Goal: Task Accomplishment & Management: Manage account settings

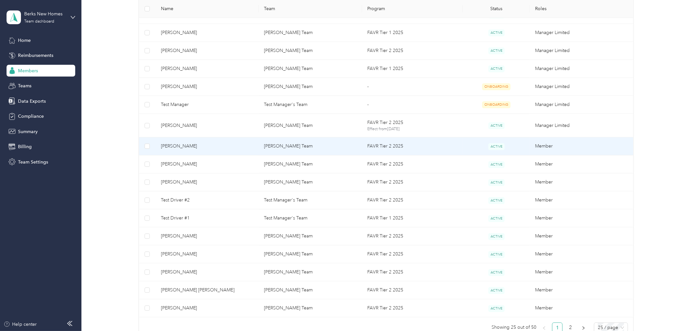
scroll to position [394, 0]
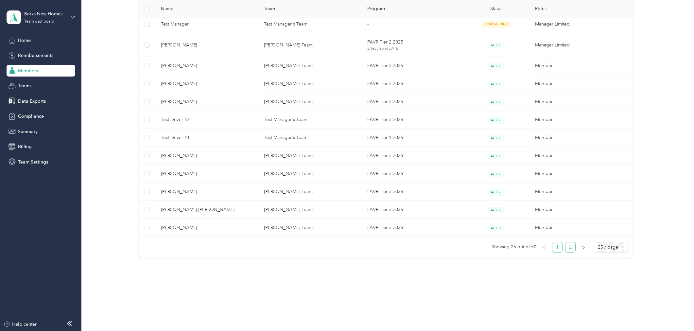
click at [568, 246] on link "2" at bounding box center [570, 247] width 10 height 10
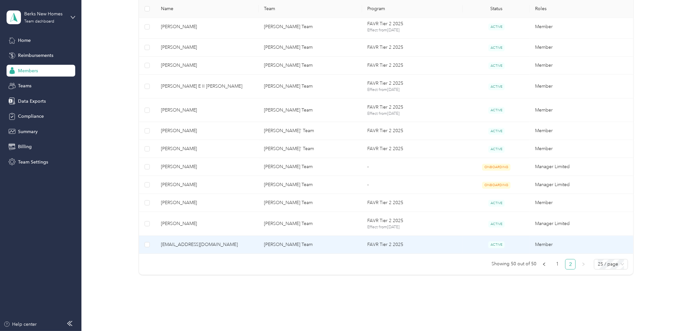
click at [203, 246] on span "[EMAIL_ADDRESS][DOMAIN_NAME]" at bounding box center [207, 244] width 93 height 7
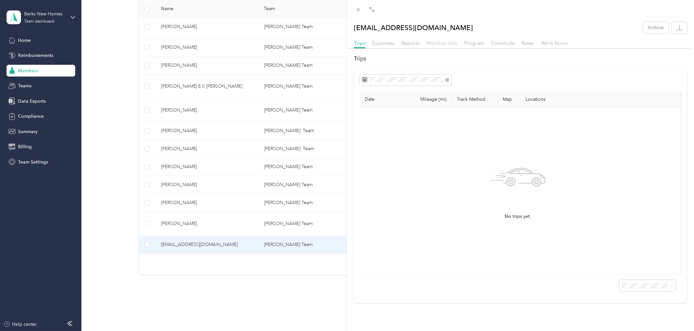
click at [445, 45] on span "Member info" at bounding box center [441, 43] width 31 height 6
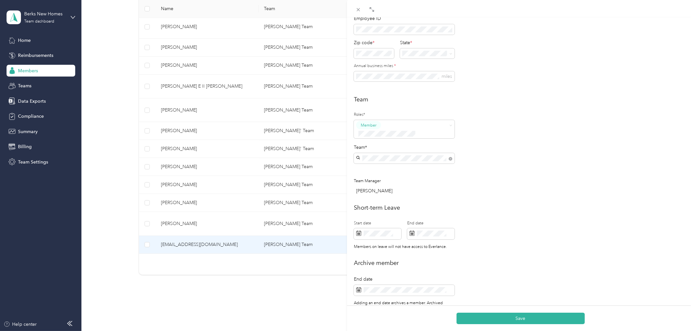
scroll to position [109, 0]
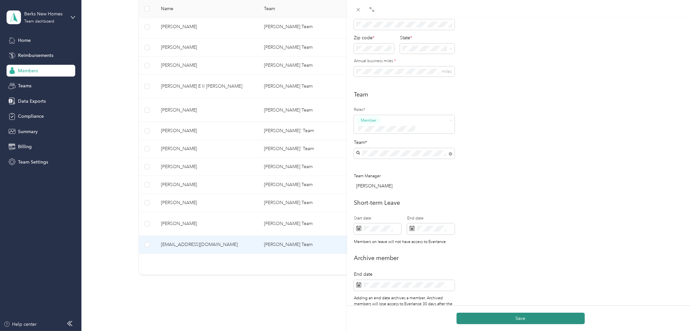
click at [483, 316] on button "Save" at bounding box center [520, 318] width 128 height 11
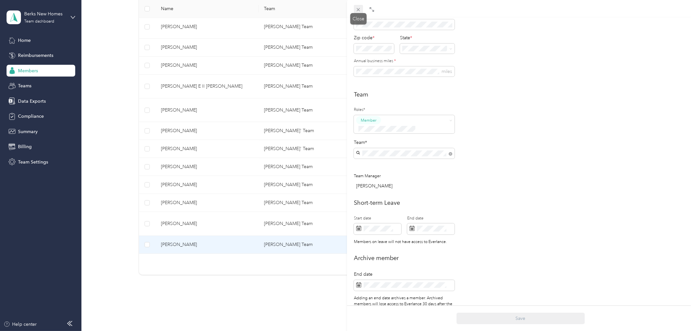
click at [357, 12] on icon at bounding box center [358, 10] width 6 height 6
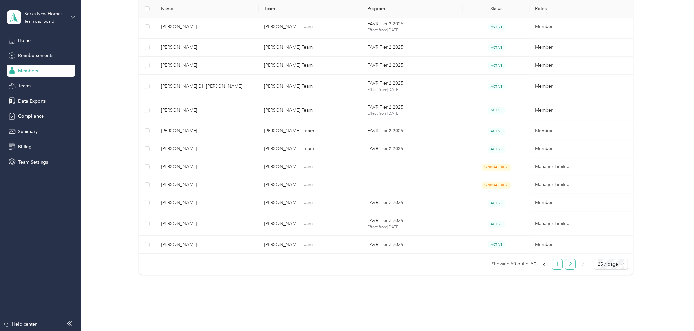
click at [555, 263] on link "1" at bounding box center [557, 264] width 10 height 10
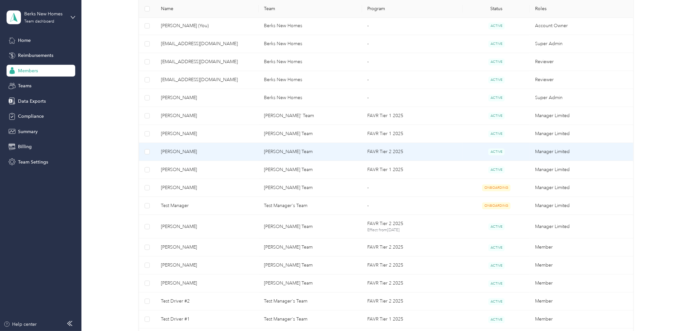
scroll to position [103, 0]
